Goal: Contribute content: Contribute content

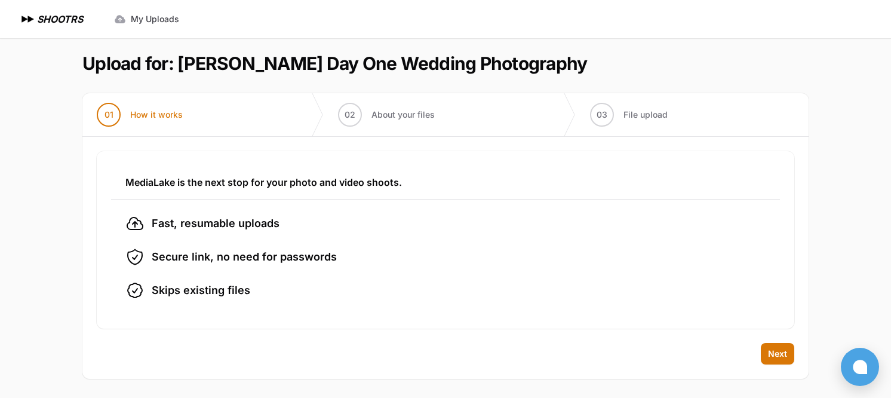
scroll to position [5, 0]
click at [774, 351] on span "Next" at bounding box center [777, 353] width 19 height 12
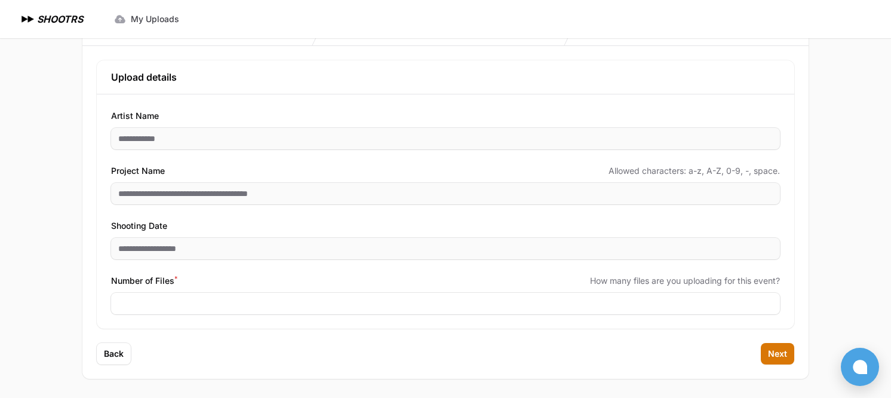
scroll to position [95, 0]
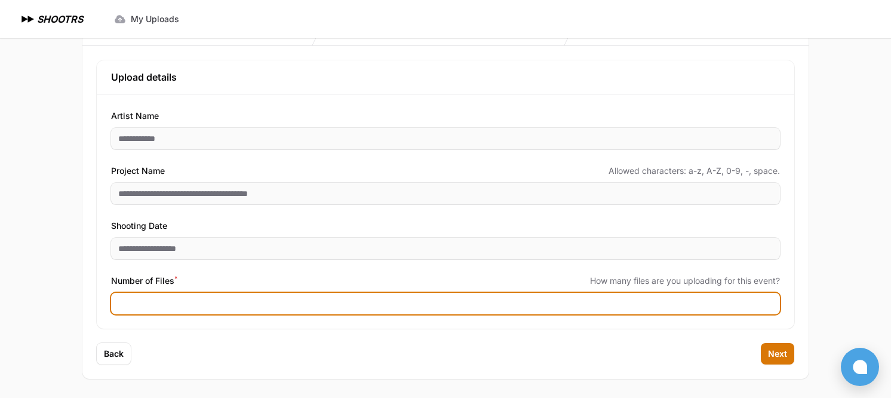
click at [226, 307] on input "Number of Files *" at bounding box center [445, 302] width 668 height 21
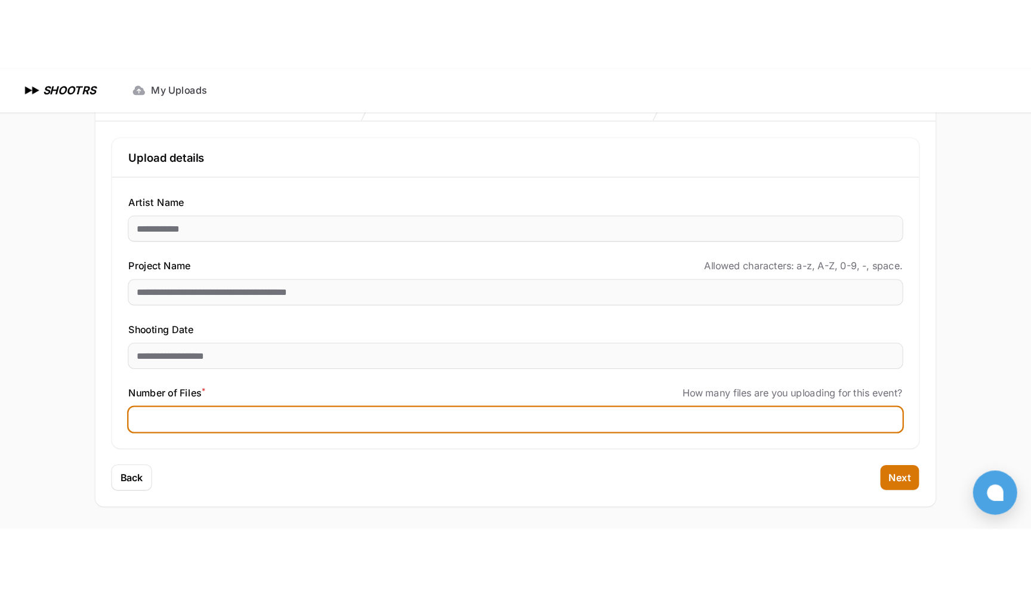
scroll to position [0, 0]
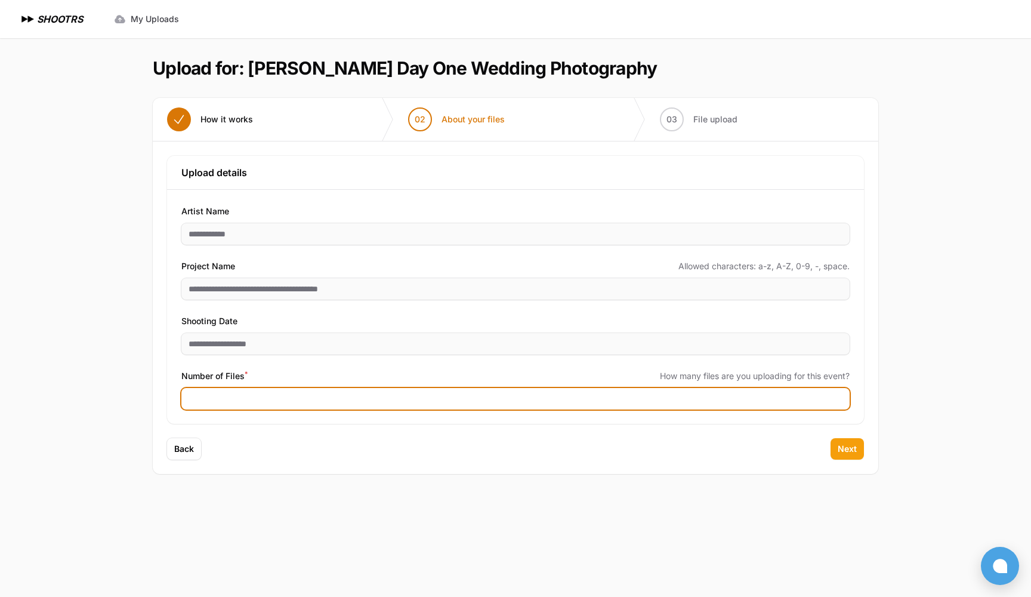
type input "***"
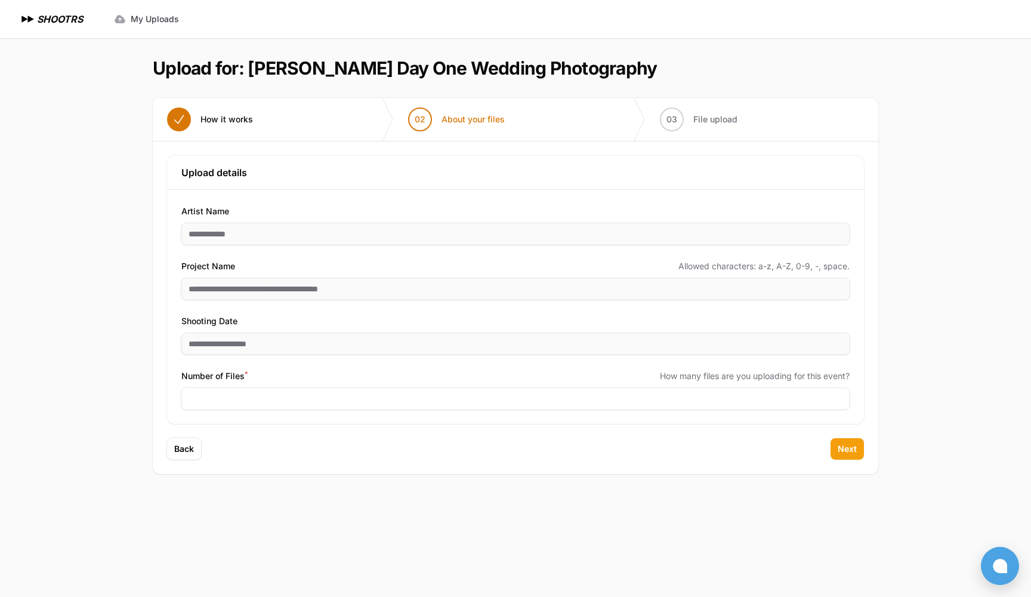
click at [851, 397] on span "Next" at bounding box center [847, 449] width 19 height 12
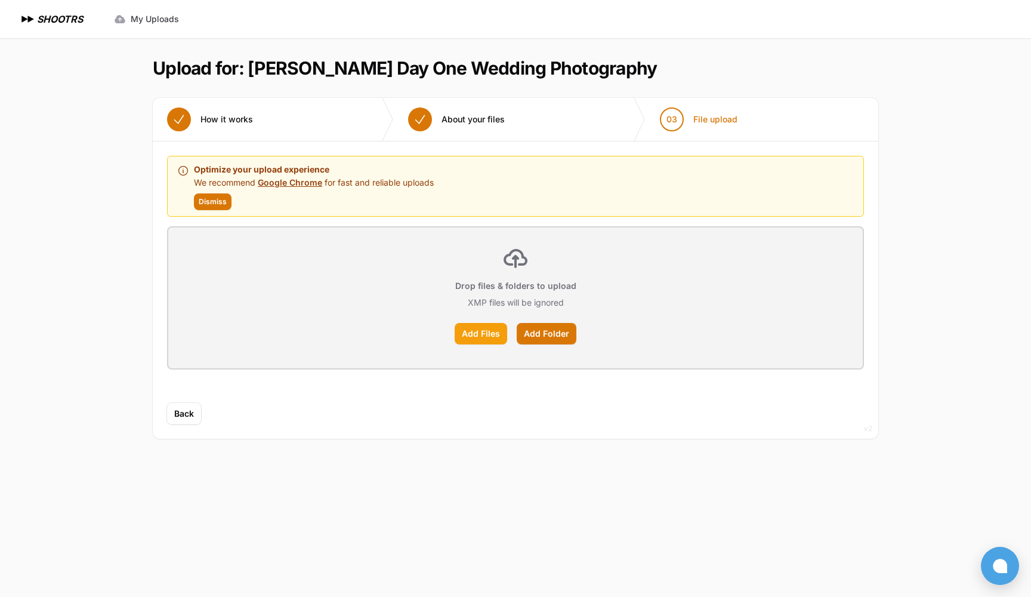
click at [488, 332] on label "Add Files" at bounding box center [481, 333] width 53 height 21
click at [0, 0] on input "Add Files" at bounding box center [0, 0] width 0 height 0
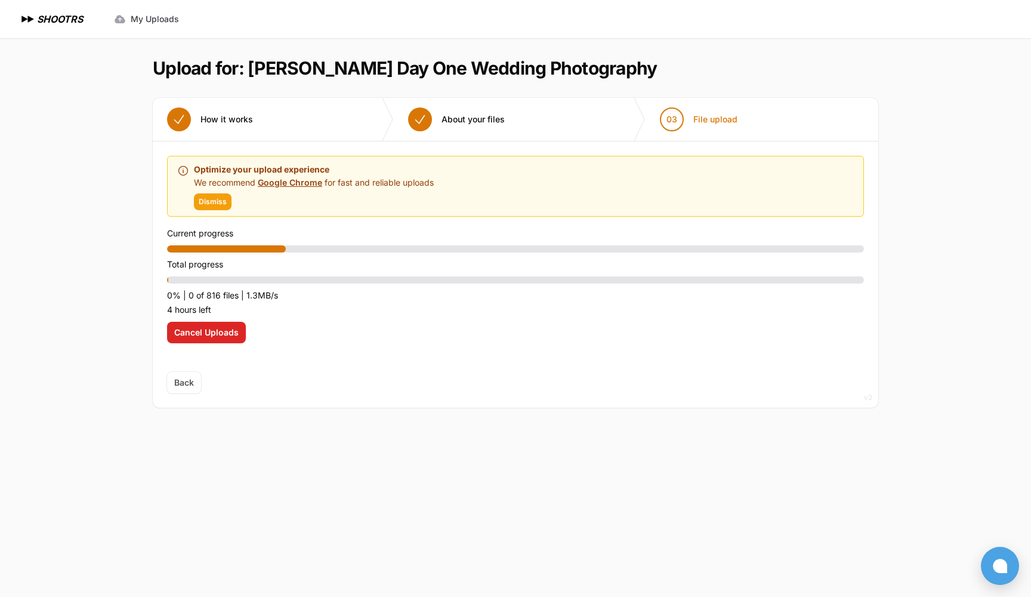
click at [214, 204] on span "Dismiss" at bounding box center [213, 202] width 28 height 10
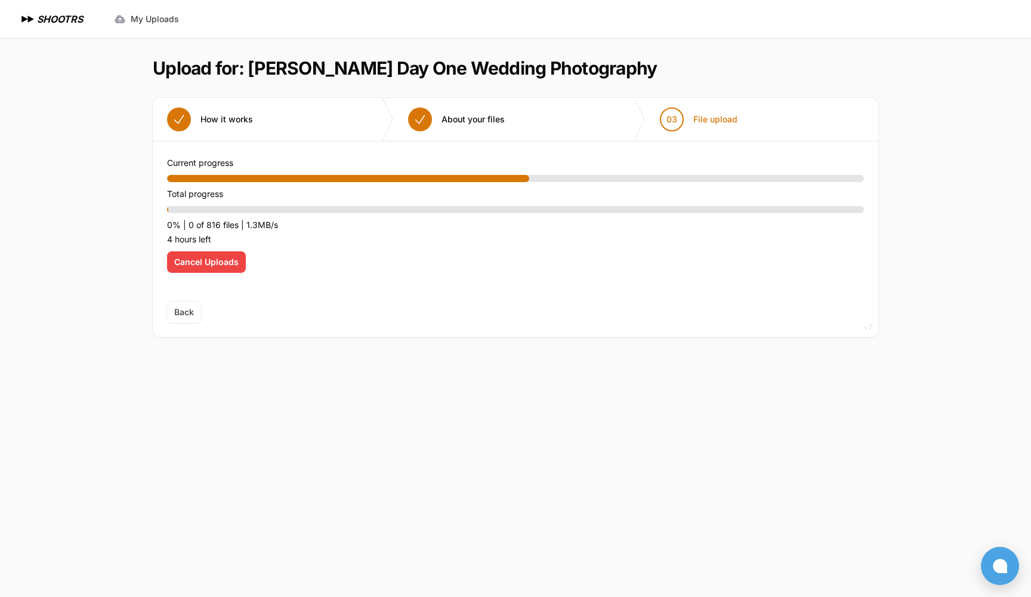
click at [212, 263] on span "Cancel Uploads" at bounding box center [206, 262] width 64 height 12
